Goal: Task Accomplishment & Management: Complete application form

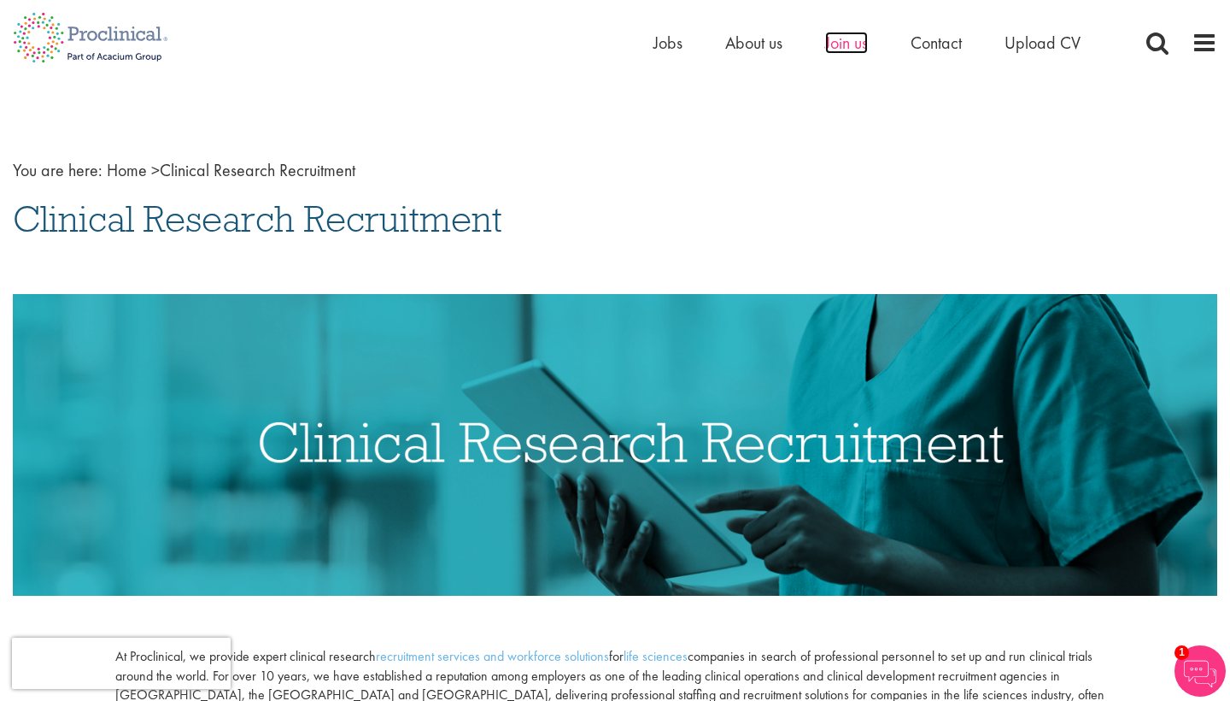
click at [853, 45] on span "Join us" at bounding box center [846, 43] width 43 height 22
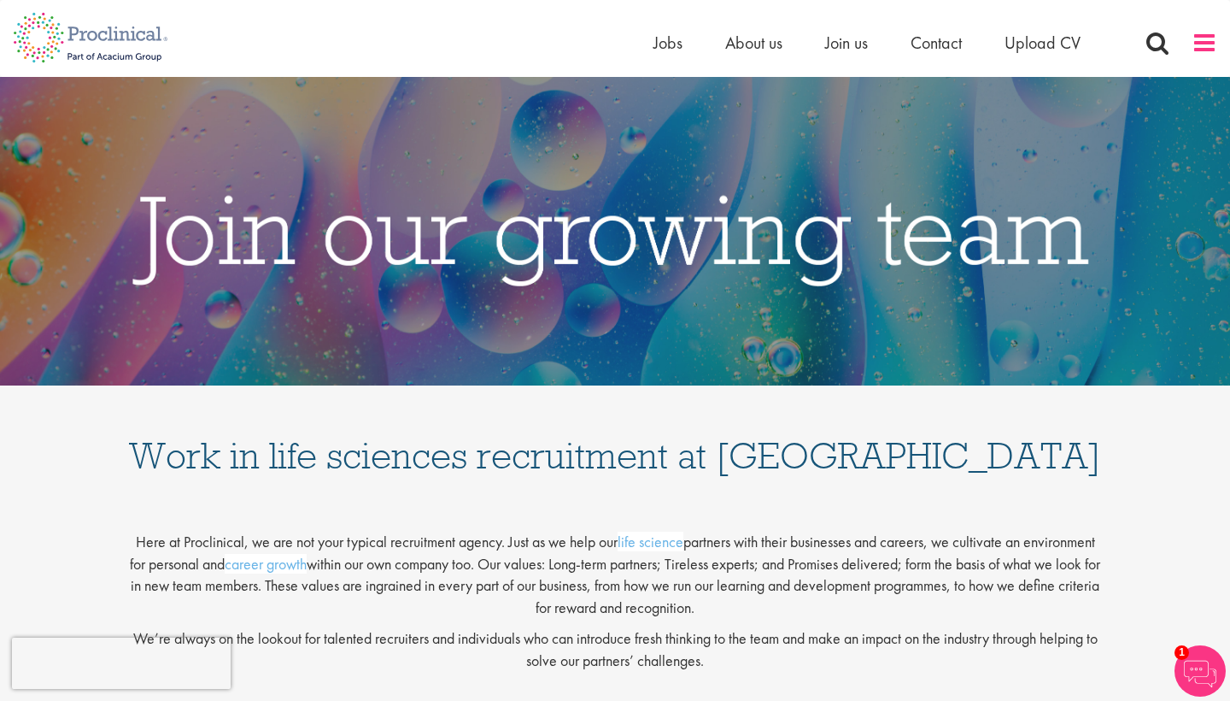
click at [1211, 45] on span at bounding box center [1205, 43] width 26 height 26
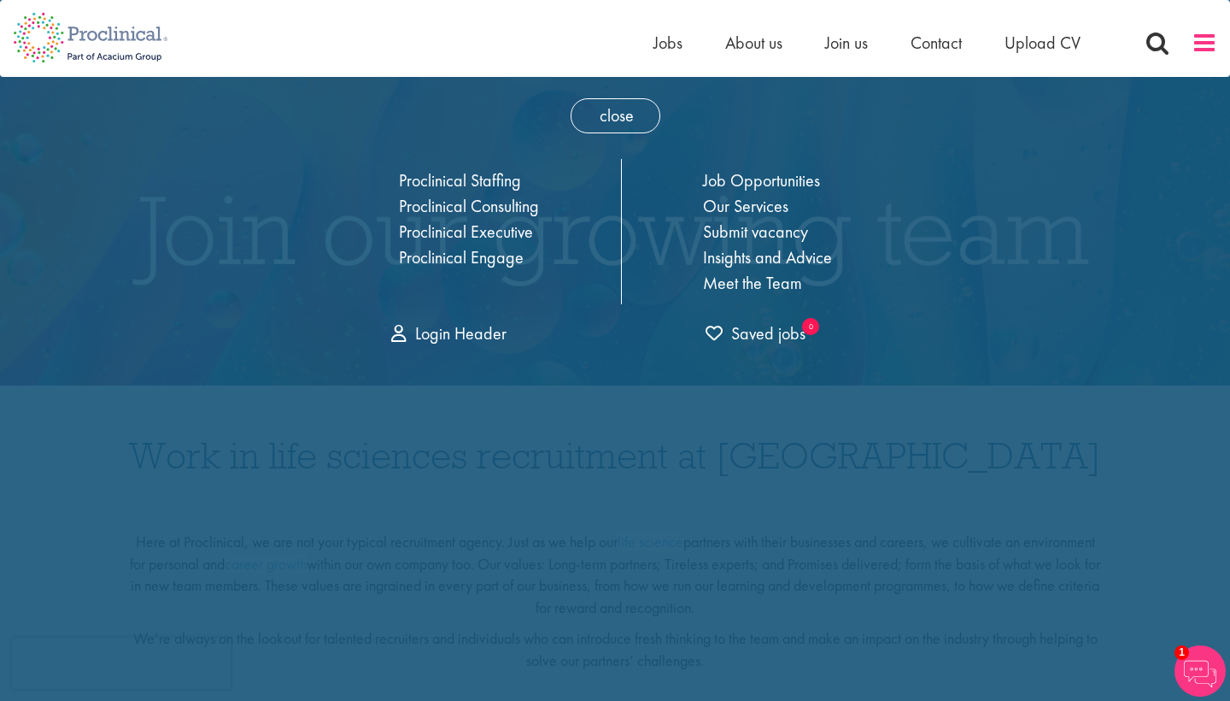
click at [1211, 45] on span at bounding box center [1205, 43] width 26 height 26
click at [949, 40] on span "Contact" at bounding box center [936, 43] width 51 height 22
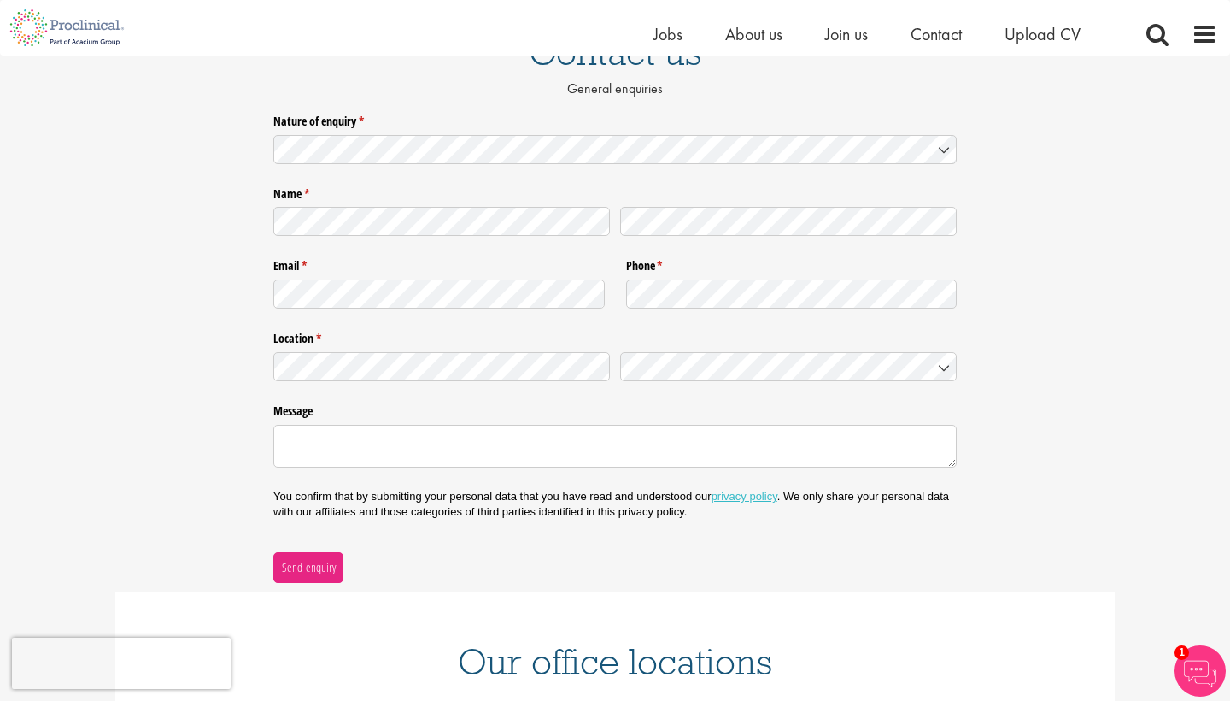
scroll to position [167, 0]
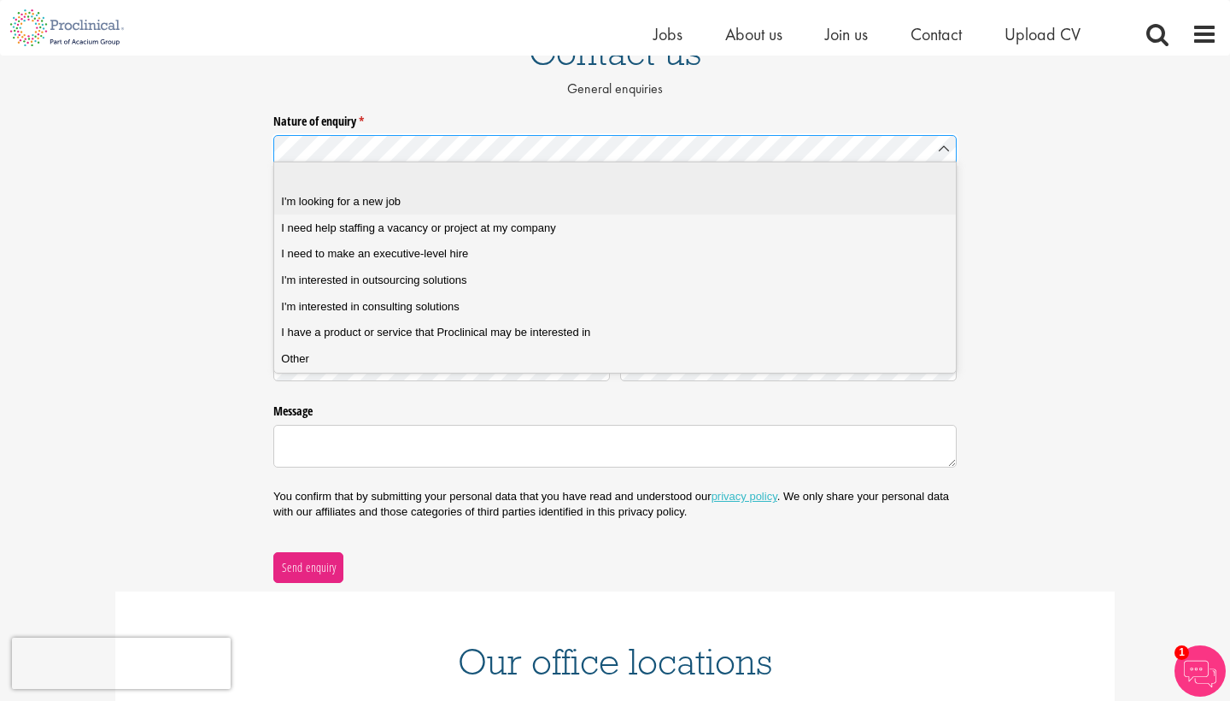
click at [679, 194] on div "I'm looking for a new job" at bounding box center [614, 201] width 667 height 15
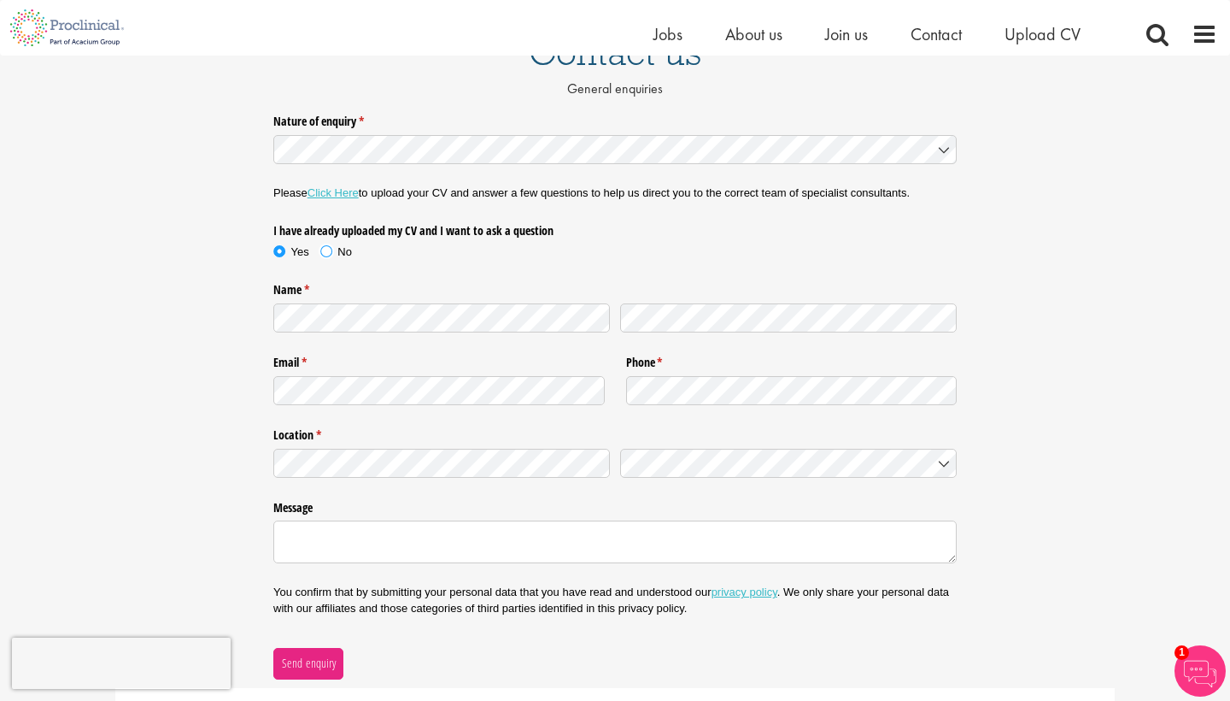
click at [329, 251] on span at bounding box center [326, 251] width 17 height 17
click at [331, 187] on link "Click Here" at bounding box center [333, 192] width 51 height 13
